Goal: Task Accomplishment & Management: Use online tool/utility

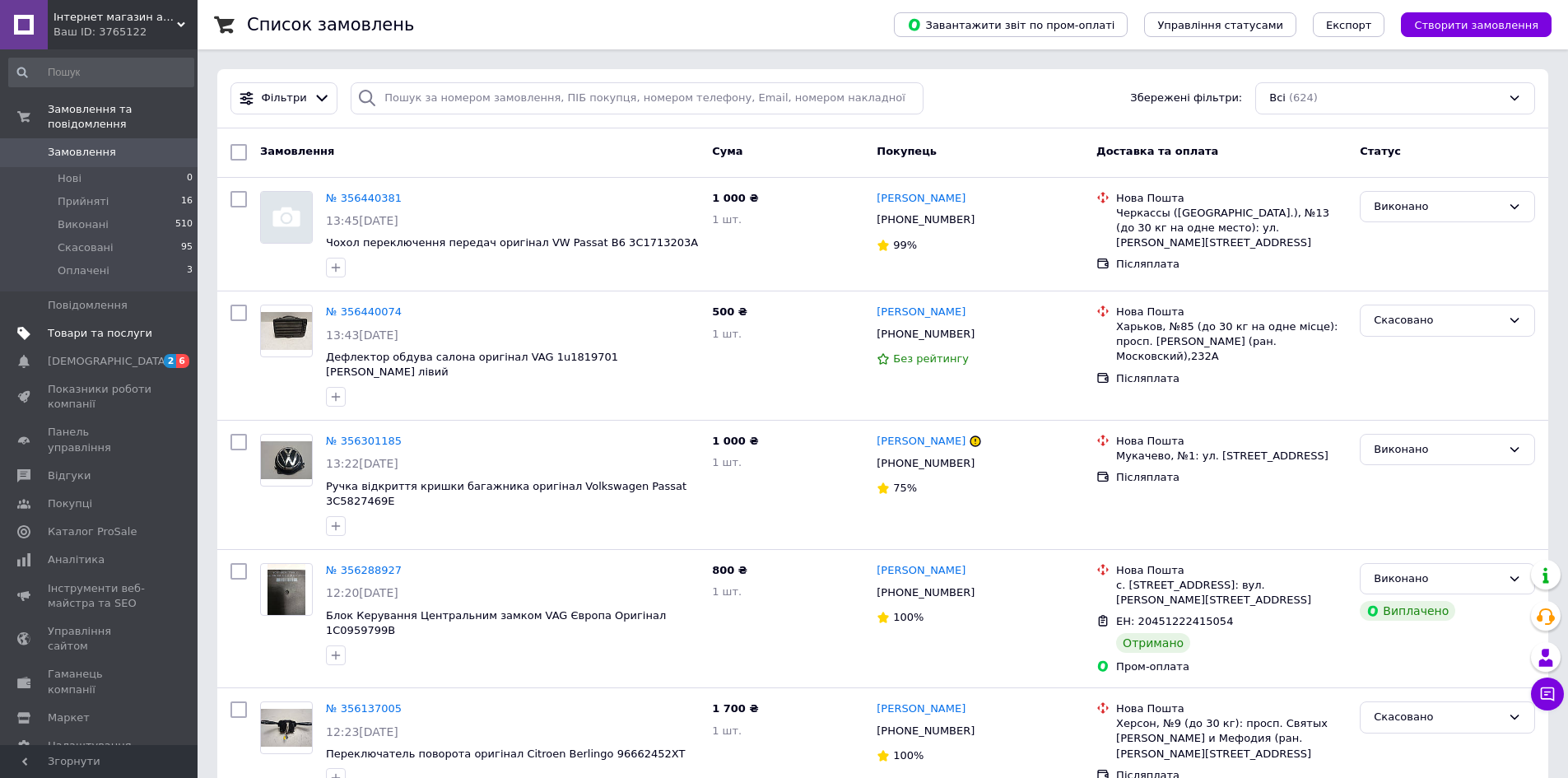
click at [101, 326] on span "Товари та послуги" at bounding box center [100, 333] width 105 height 15
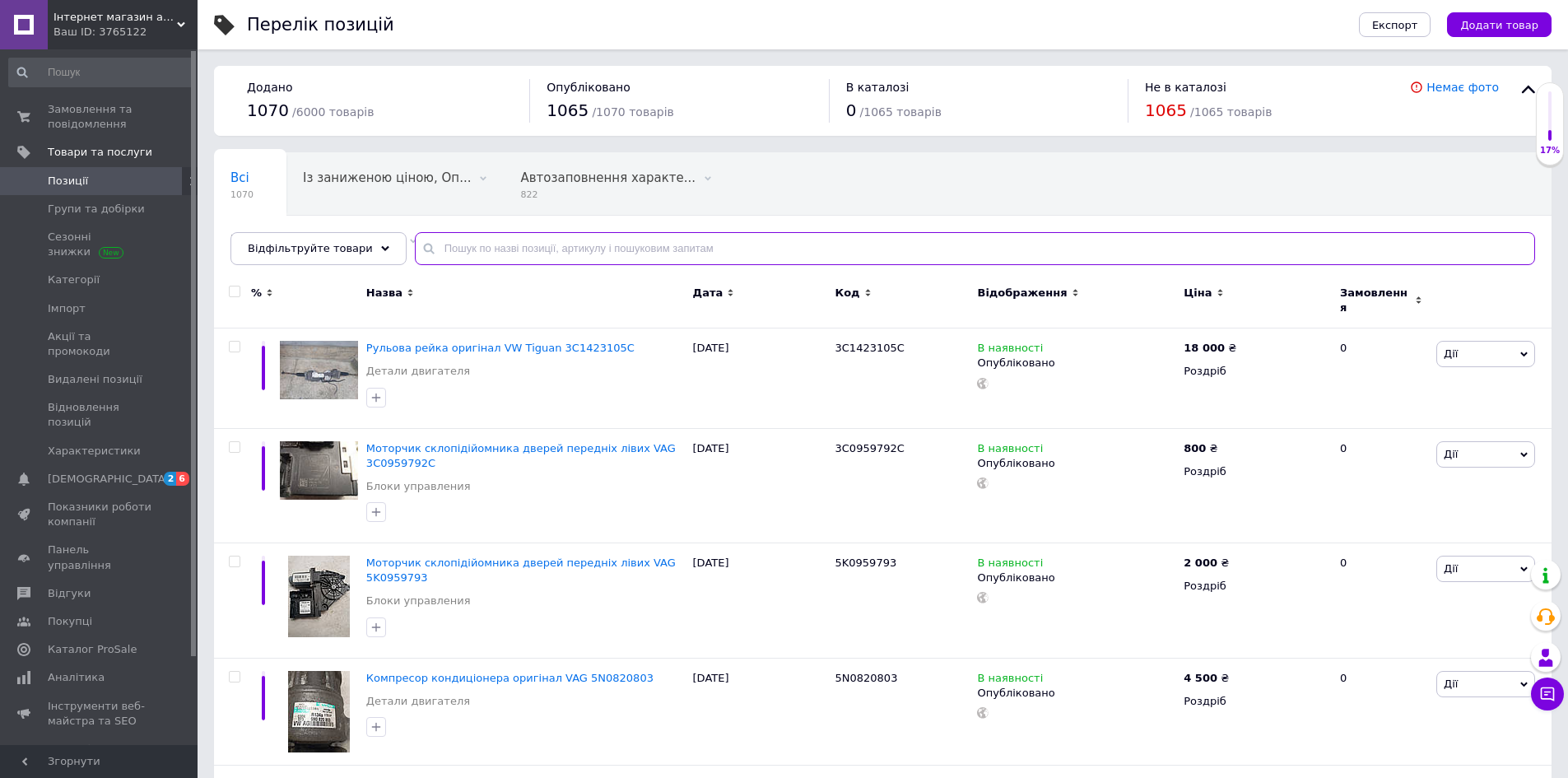
click at [470, 249] on input "text" at bounding box center [976, 249] width 1121 height 33
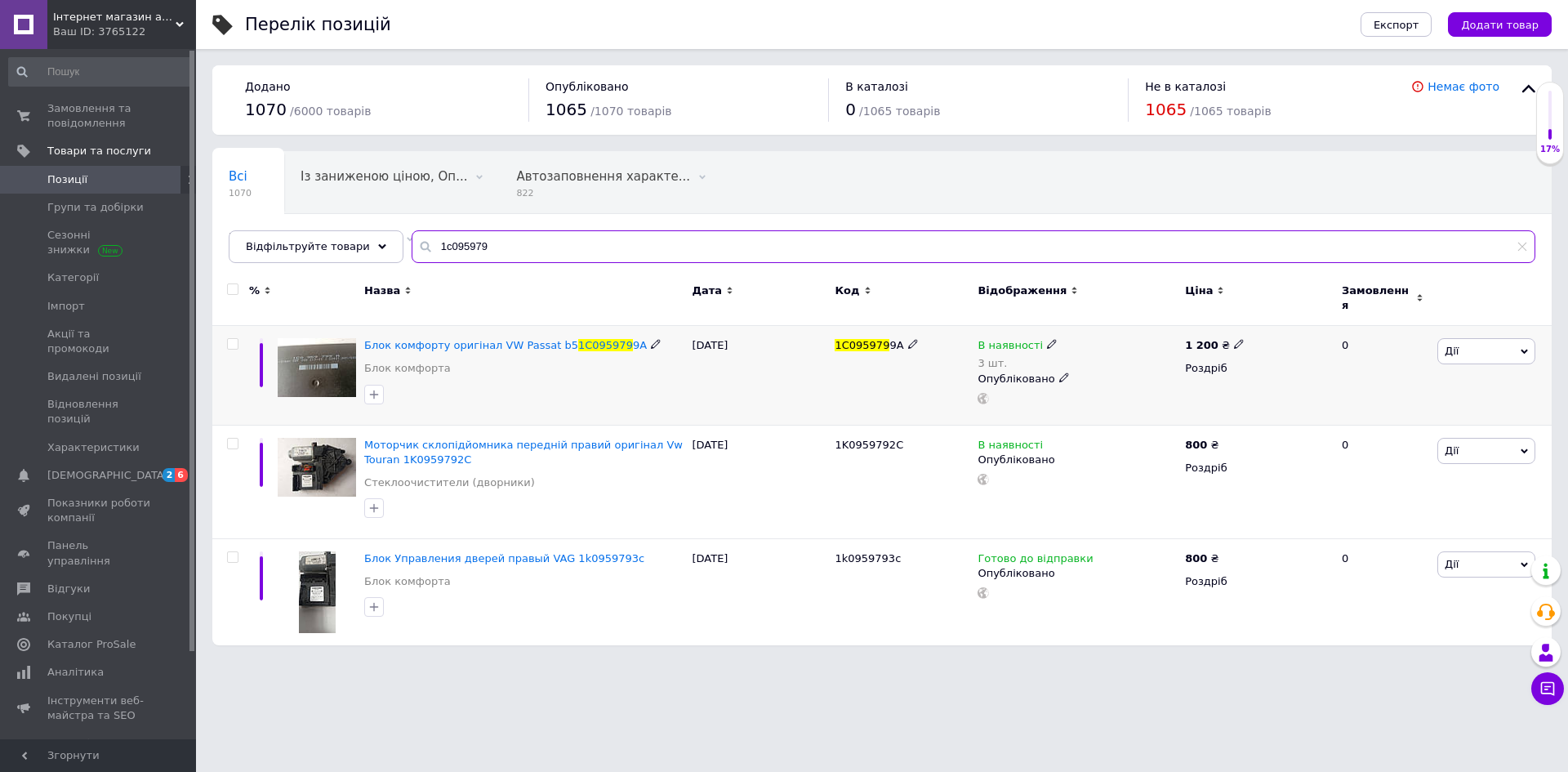
type input "1c095979"
click at [1047, 339] on icon at bounding box center [1052, 344] width 10 height 10
click at [1100, 357] on li "Немає в наявності" at bounding box center [1141, 366] width 155 height 23
click at [1207, 133] on div "Додано 1070 / 6000 товарів Опубліковано 1065 / 1070 товарів В каталозі 0 / 1065…" at bounding box center [882, 100] width 1339 height 69
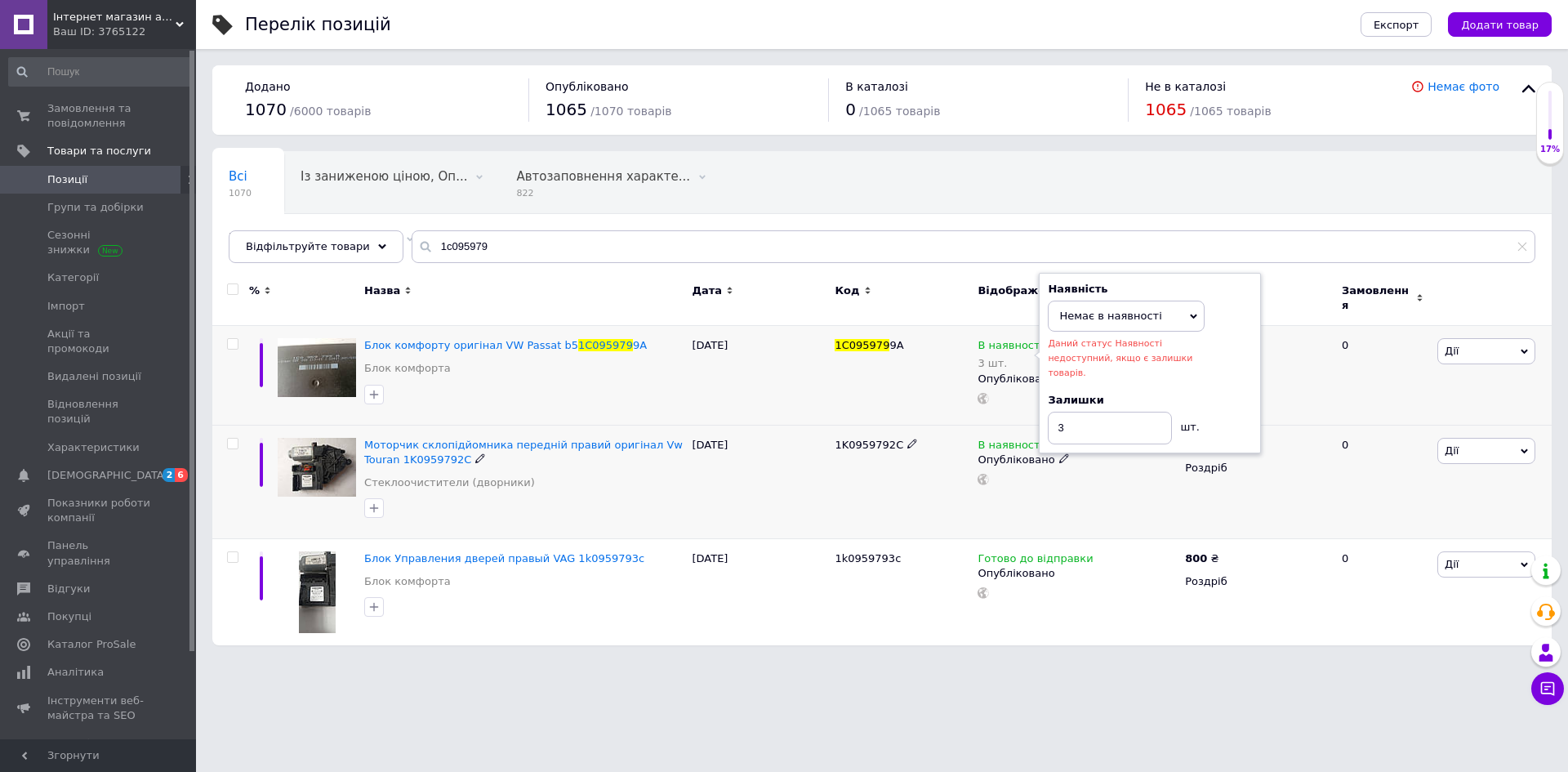
click at [1361, 483] on div "0" at bounding box center [1382, 481] width 101 height 114
click at [1119, 419] on input "3" at bounding box center [1125, 428] width 124 height 33
click at [1347, 602] on div "0" at bounding box center [1382, 592] width 101 height 107
